Goal: Check status: Check status

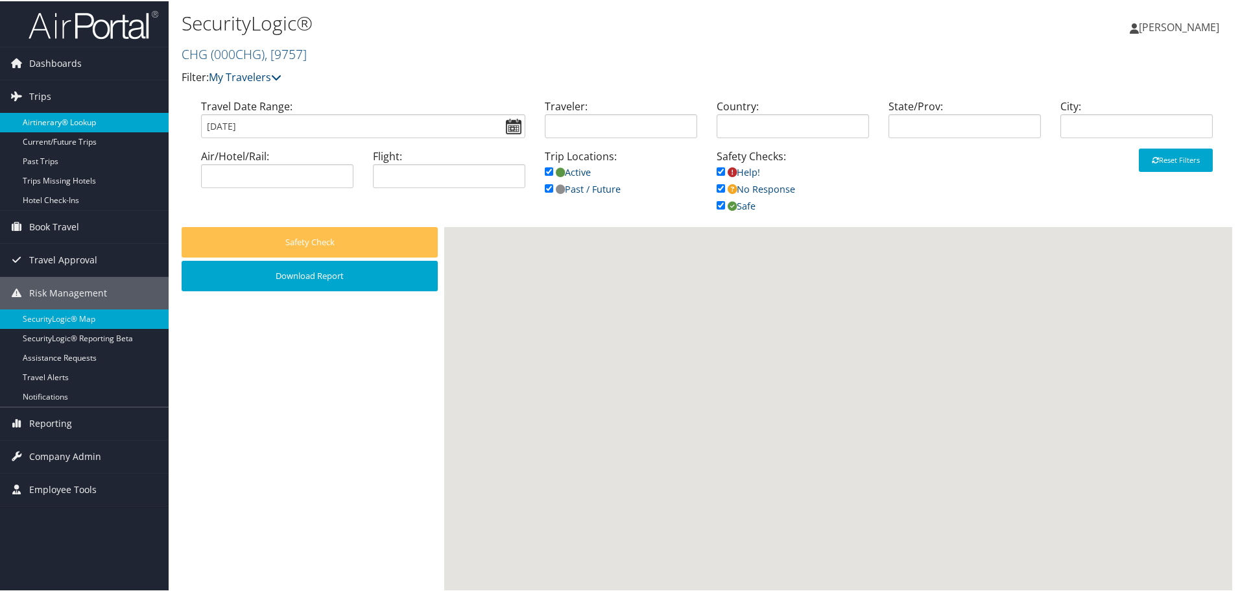
click at [45, 121] on link "Airtinerary® Lookup" at bounding box center [84, 121] width 169 height 19
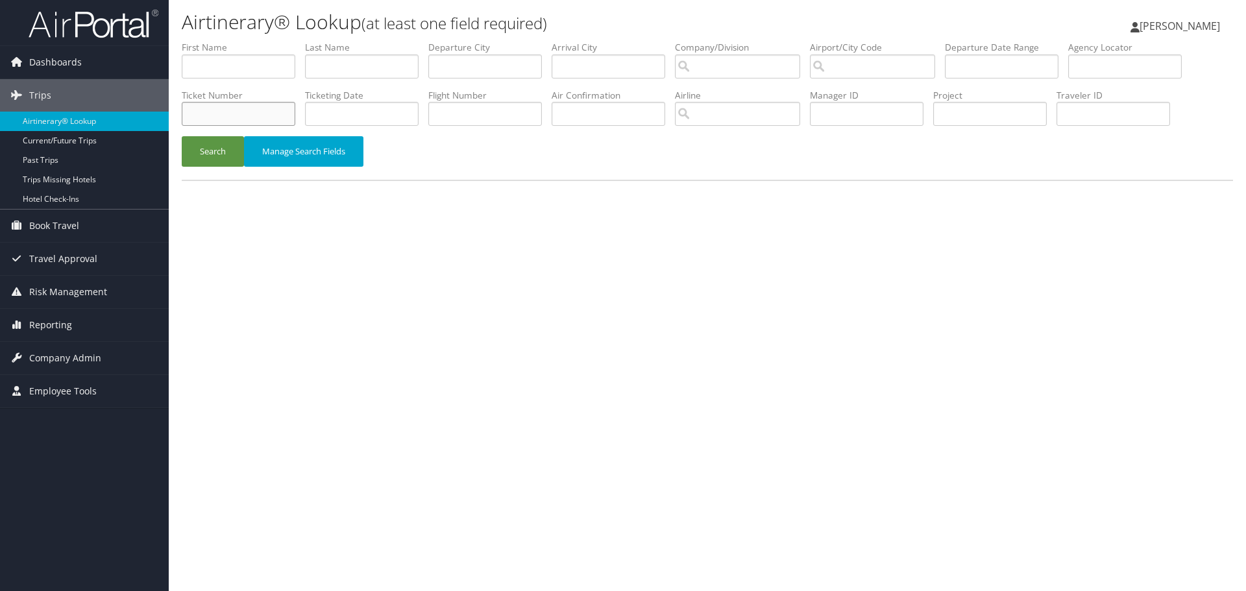
click at [211, 111] on input "text" at bounding box center [239, 114] width 114 height 24
paste input "0067279172098"
type input "0067279172098"
click at [216, 156] on button "Search" at bounding box center [213, 151] width 62 height 30
